Goal: Transaction & Acquisition: Purchase product/service

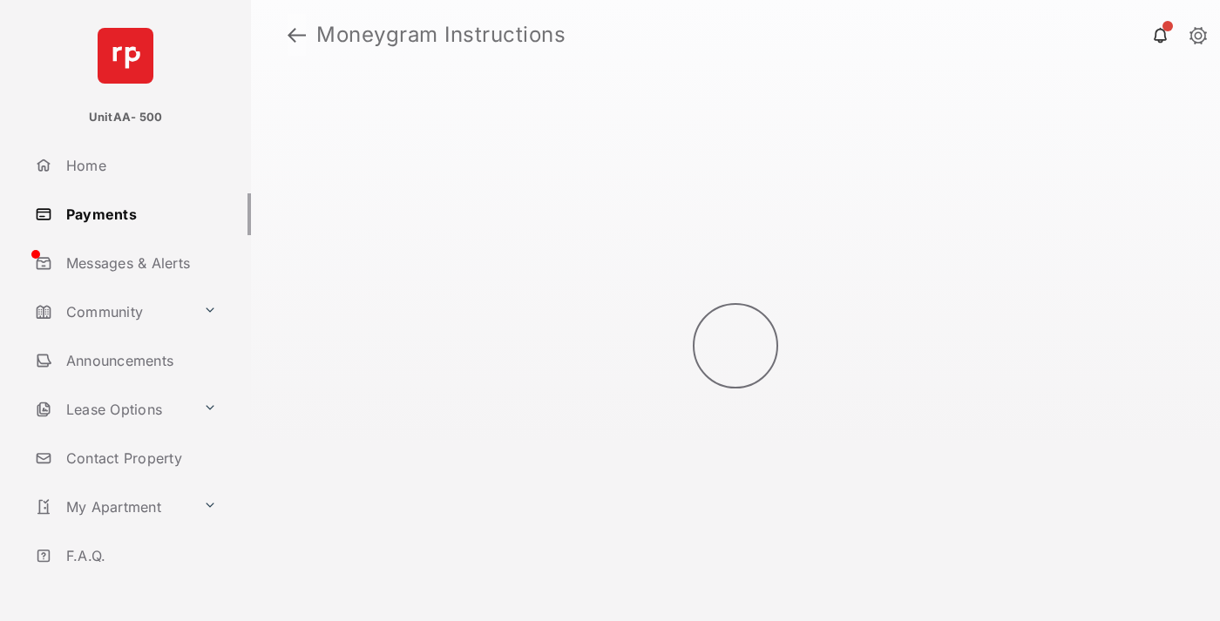
click at [296, 35] on link at bounding box center [297, 35] width 18 height 42
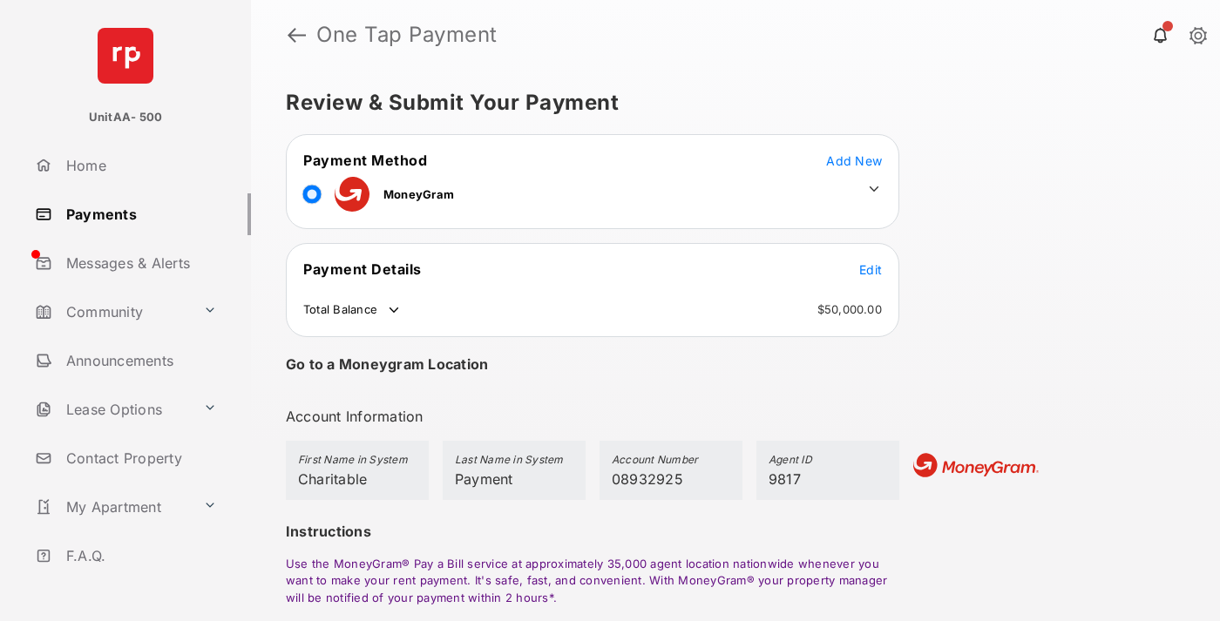
click at [870, 269] on span "Edit" at bounding box center [870, 269] width 23 height 15
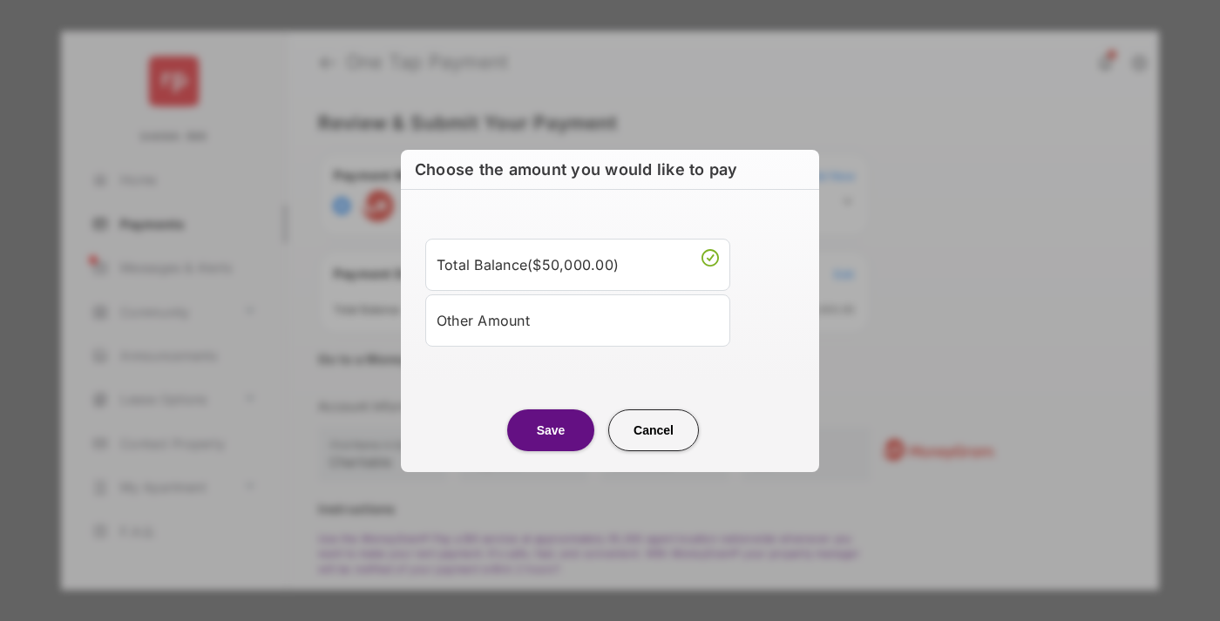
click at [578, 320] on div "Other Amount" at bounding box center [578, 321] width 282 height 30
type input "****"
click at [551, 451] on button "Save" at bounding box center [550, 431] width 87 height 42
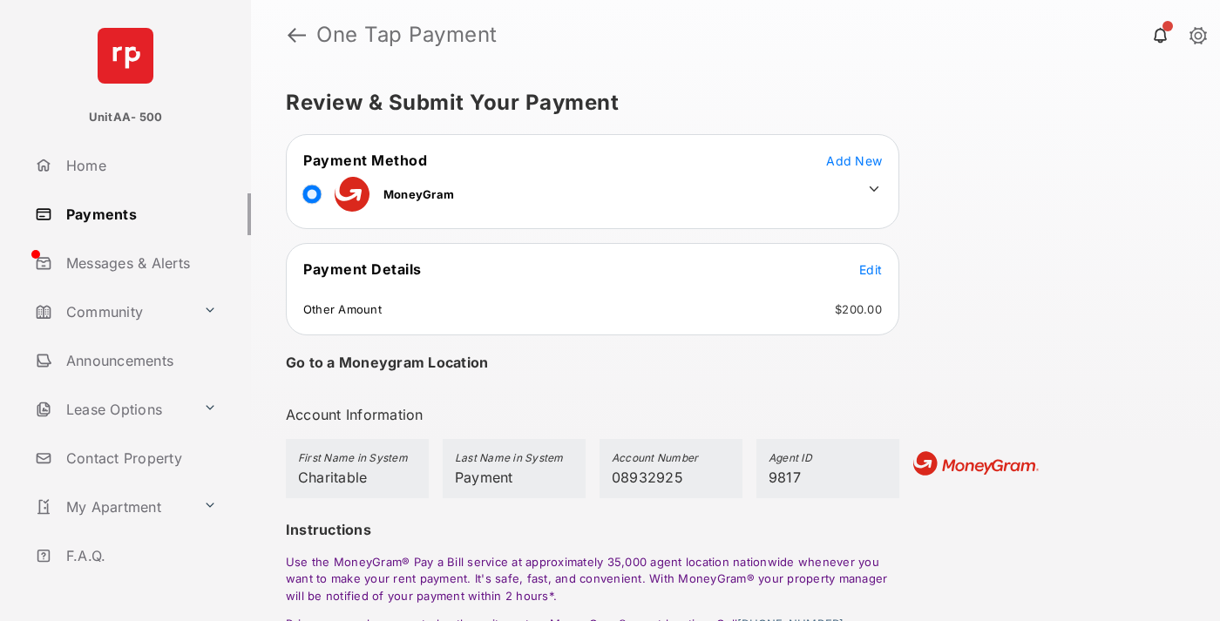
click at [874, 189] on icon at bounding box center [874, 189] width 16 height 16
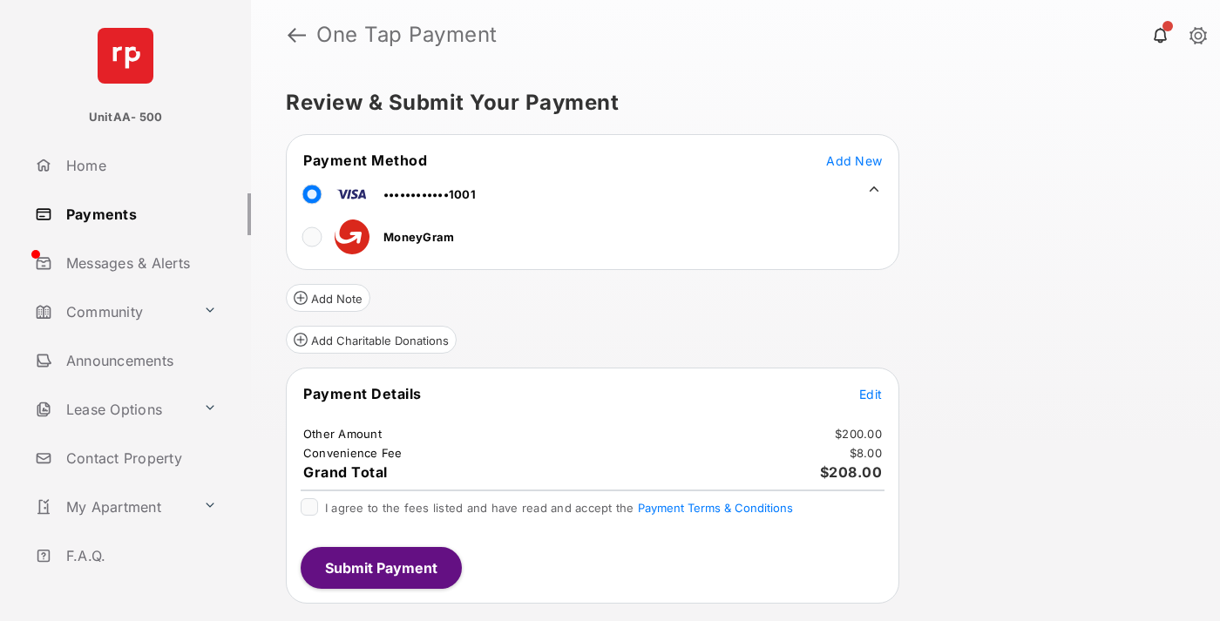
click at [370, 340] on button "Add Charitable Donations" at bounding box center [371, 340] width 171 height 28
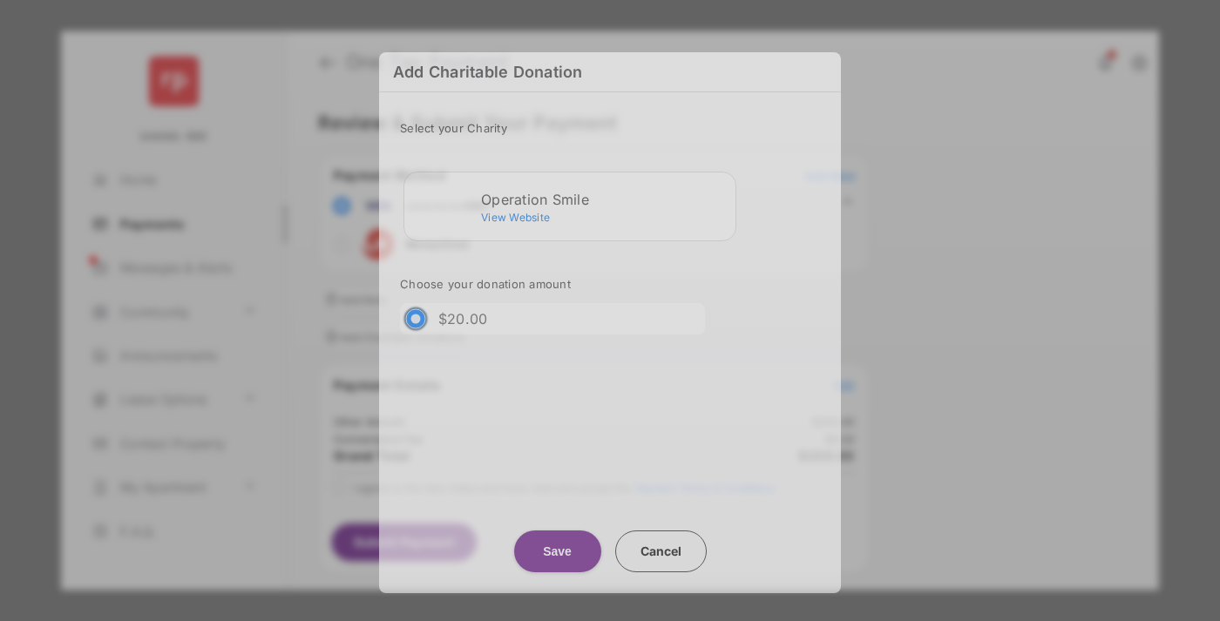
click at [605, 199] on div "Operation Smile" at bounding box center [604, 200] width 247 height 16
click at [557, 545] on button "Save" at bounding box center [557, 552] width 87 height 42
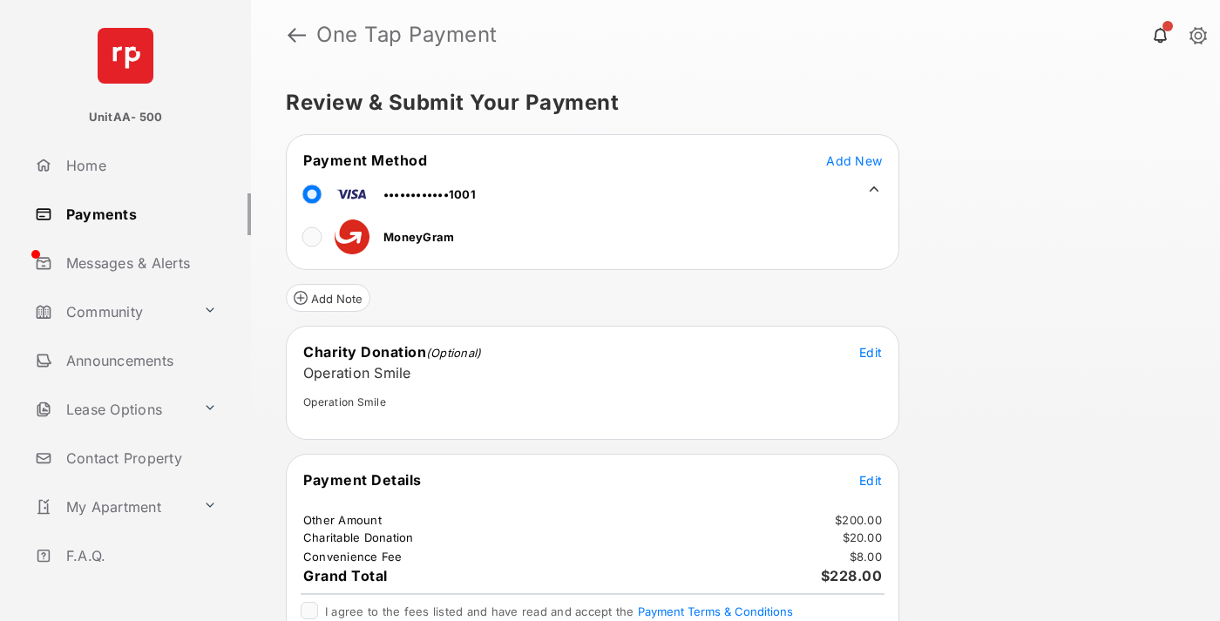
click at [870, 480] on span "Edit" at bounding box center [870, 480] width 23 height 15
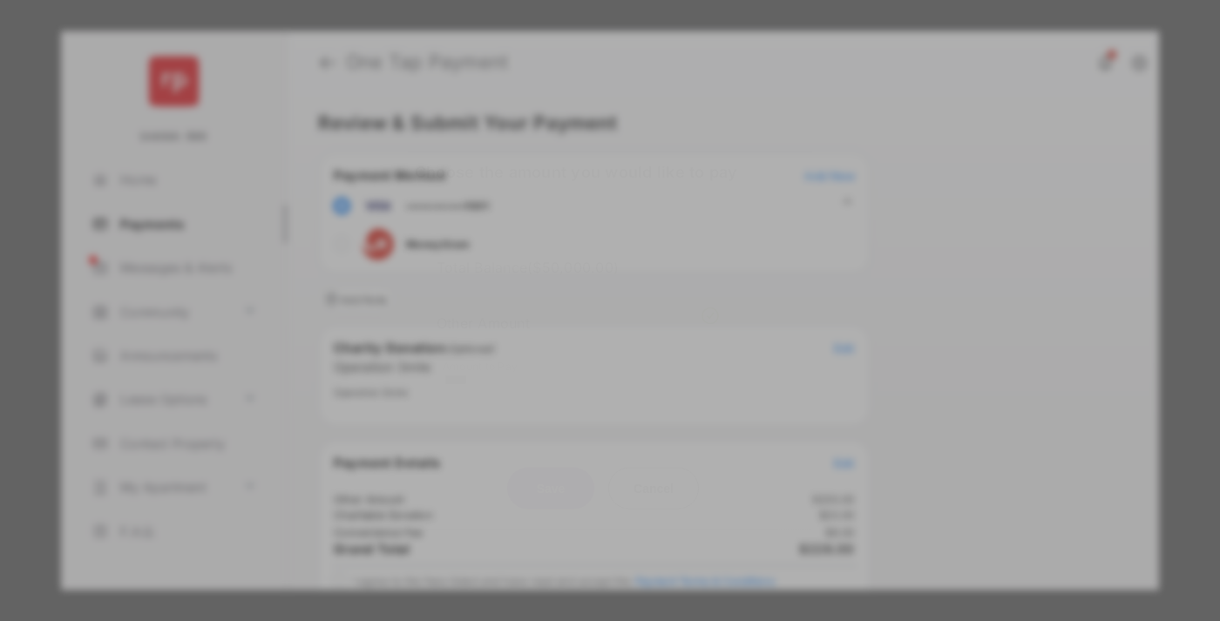
click at [551, 482] on button "Save" at bounding box center [550, 488] width 87 height 42
